Goal: Task Accomplishment & Management: Use online tool/utility

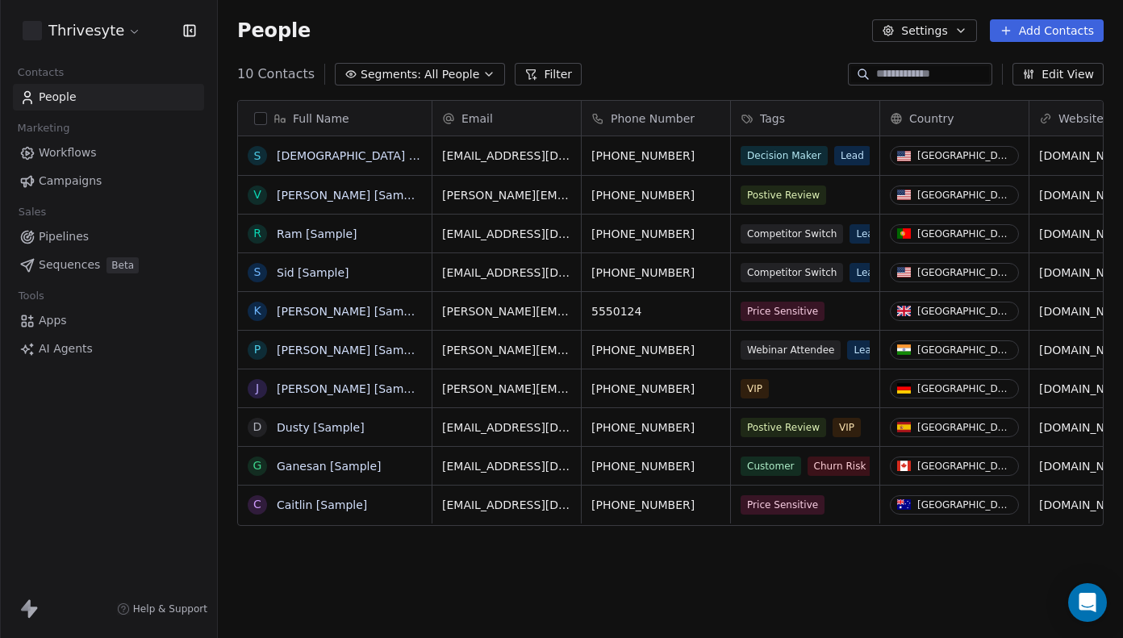
scroll to position [562, 905]
click at [86, 150] on span "Workflows" at bounding box center [68, 152] width 58 height 17
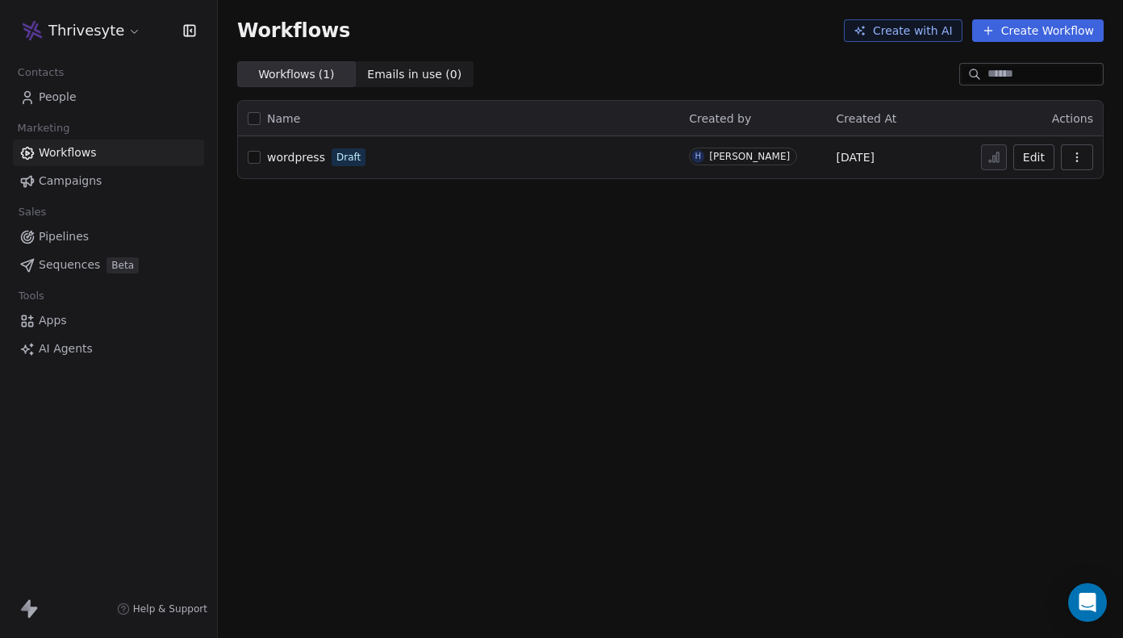
click at [669, 161] on div "wordpress Draft" at bounding box center [459, 157] width 422 height 23
click at [1024, 163] on button "Edit" at bounding box center [1033, 157] width 41 height 26
